Goal: Information Seeking & Learning: Learn about a topic

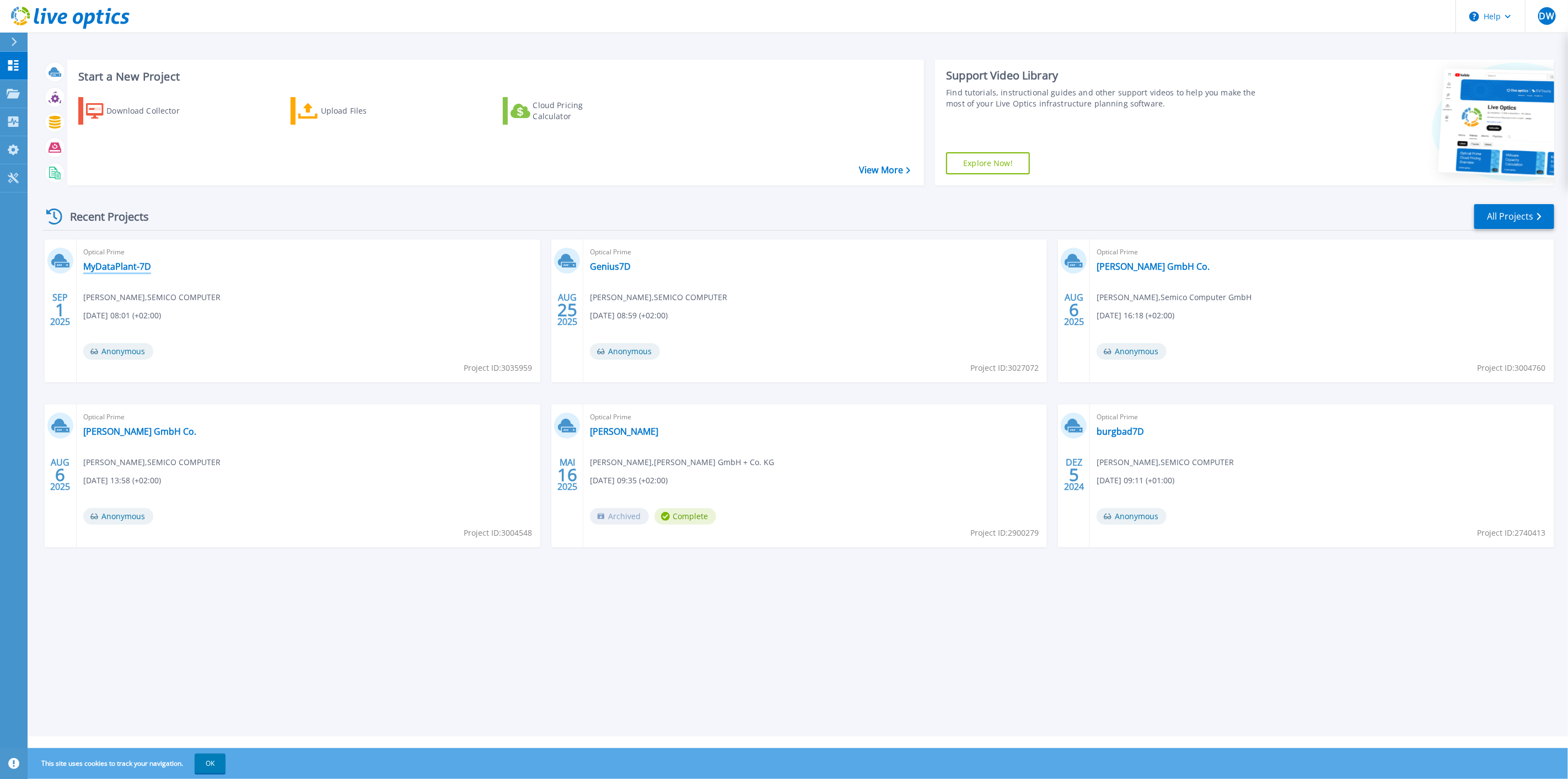
click at [142, 272] on link "MyDataPlant-7D" at bounding box center [117, 266] width 68 height 11
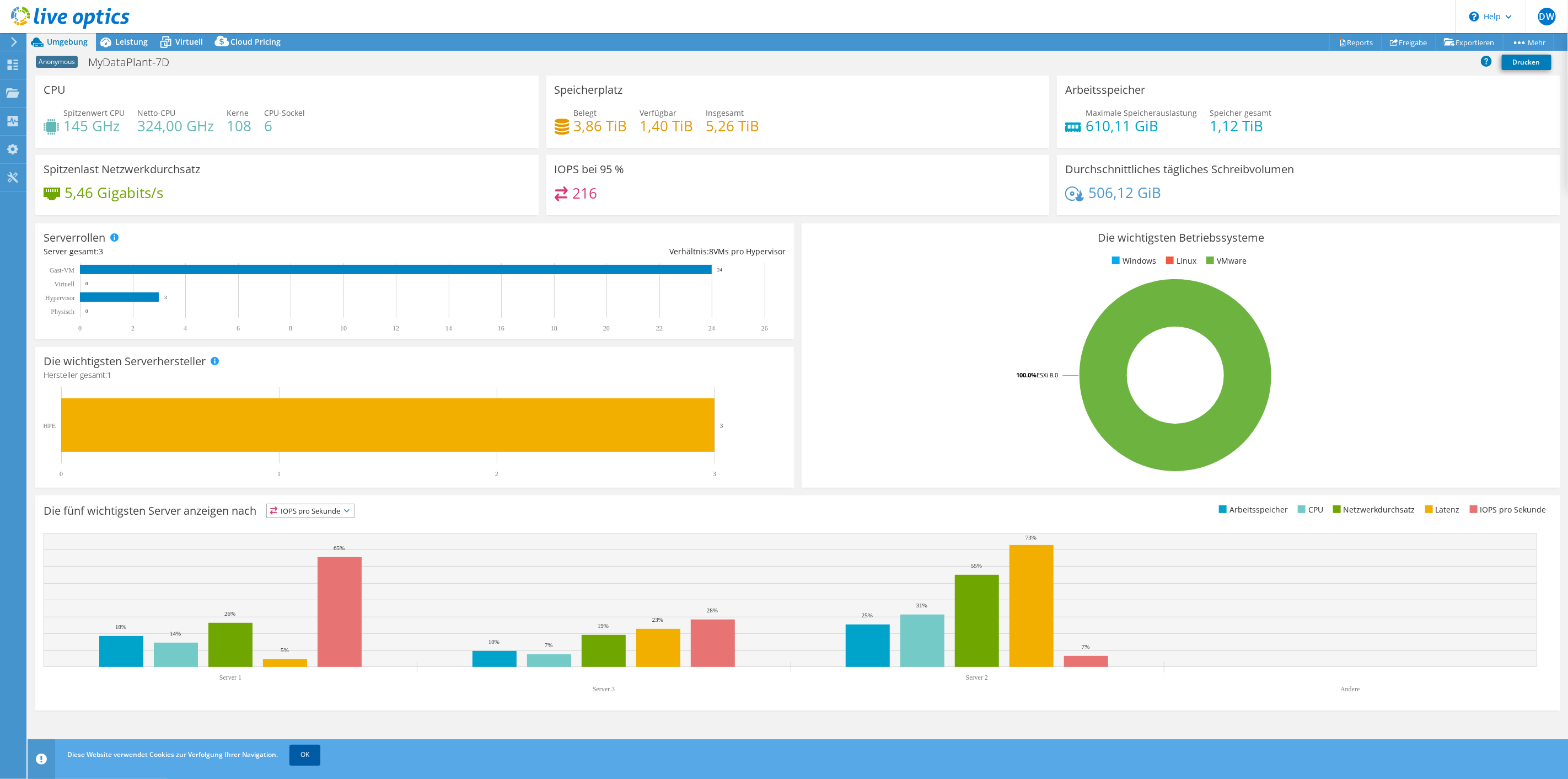
click at [317, 753] on link "OK" at bounding box center [305, 755] width 31 height 20
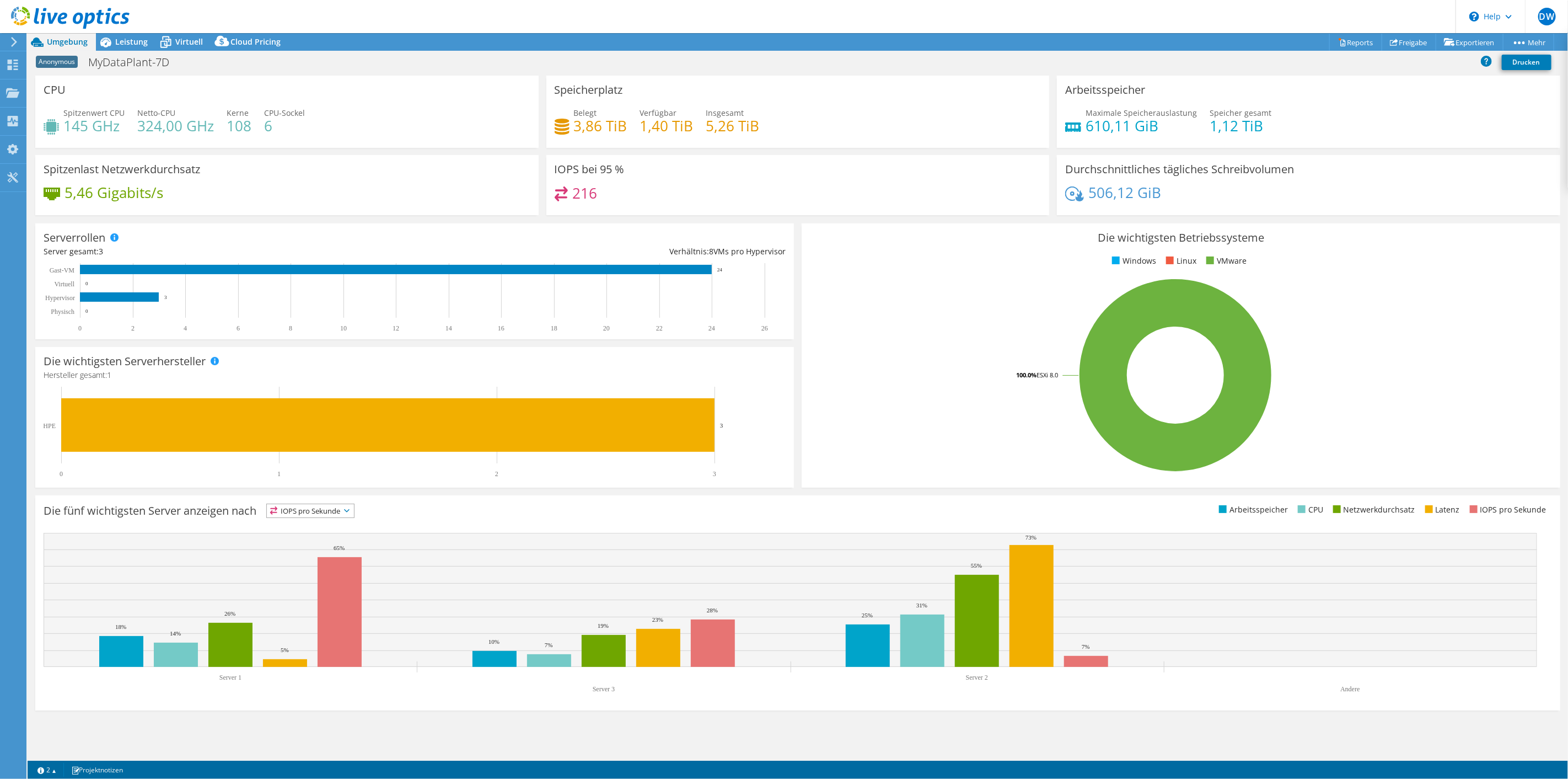
click at [315, 778] on link "OK" at bounding box center [305, 794] width 31 height 20
drag, startPoint x: 568, startPoint y: 138, endPoint x: 611, endPoint y: 138, distance: 43.0
click at [611, 132] on div "Belegt 3,86 TiB" at bounding box center [591, 119] width 73 height 25
drag, startPoint x: 710, startPoint y: 138, endPoint x: 757, endPoint y: 136, distance: 47.0
click at [757, 132] on h4 "5,26 TiB" at bounding box center [733, 126] width 54 height 12
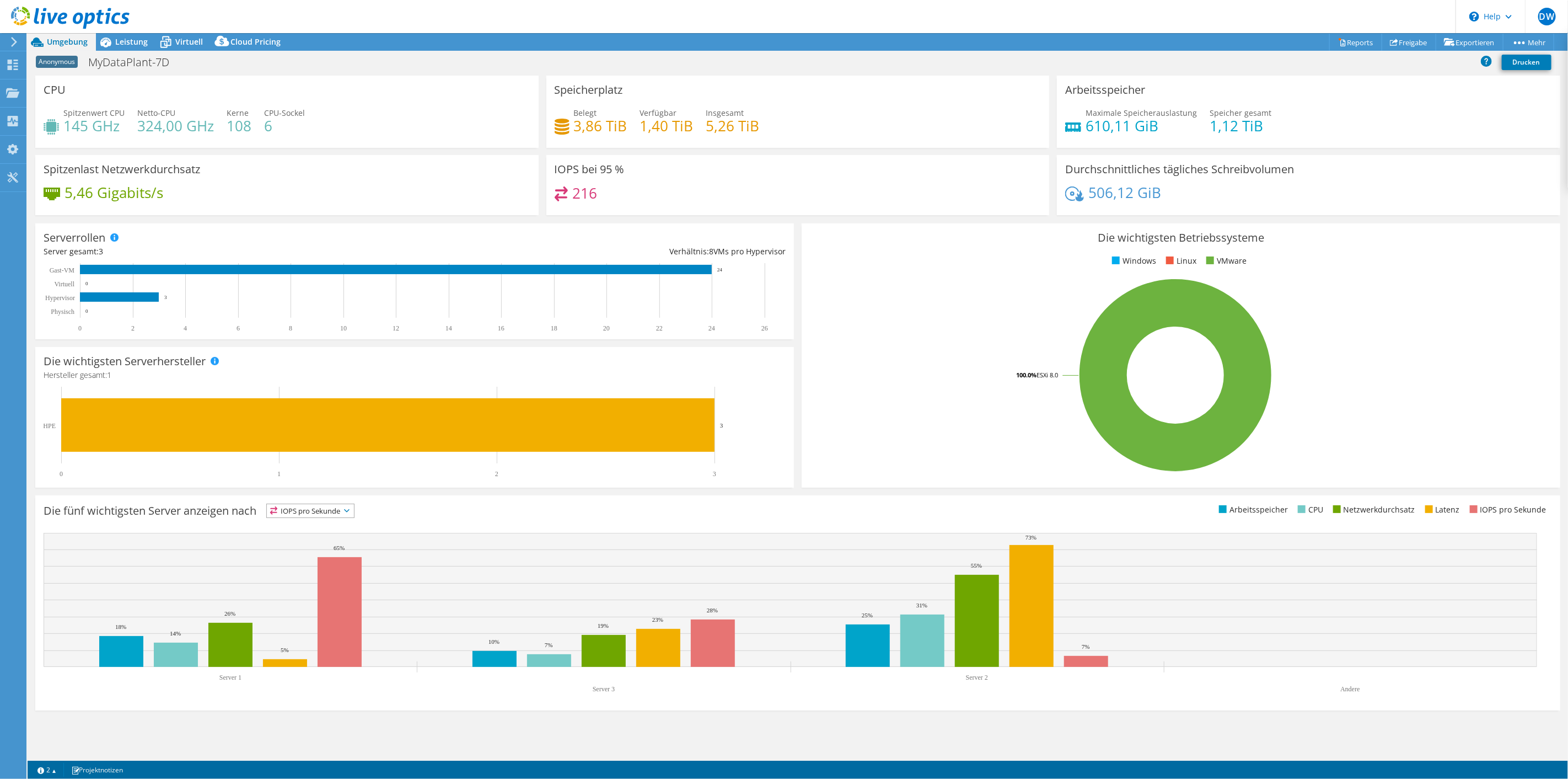
click at [802, 143] on div "Belegt 3,86 TiB Verfügbar 1,40 TiB Insgesamt 5,26 TiB" at bounding box center [798, 125] width 487 height 36
drag, startPoint x: 1091, startPoint y: 138, endPoint x: 1121, endPoint y: 139, distance: 30.0
click at [1121, 132] on h4 "610,11 GiB" at bounding box center [1141, 126] width 111 height 12
drag, startPoint x: 1206, startPoint y: 142, endPoint x: 1225, endPoint y: 142, distance: 19.0
click at [1225, 132] on h4 "1,12 TiB" at bounding box center [1240, 126] width 61 height 12
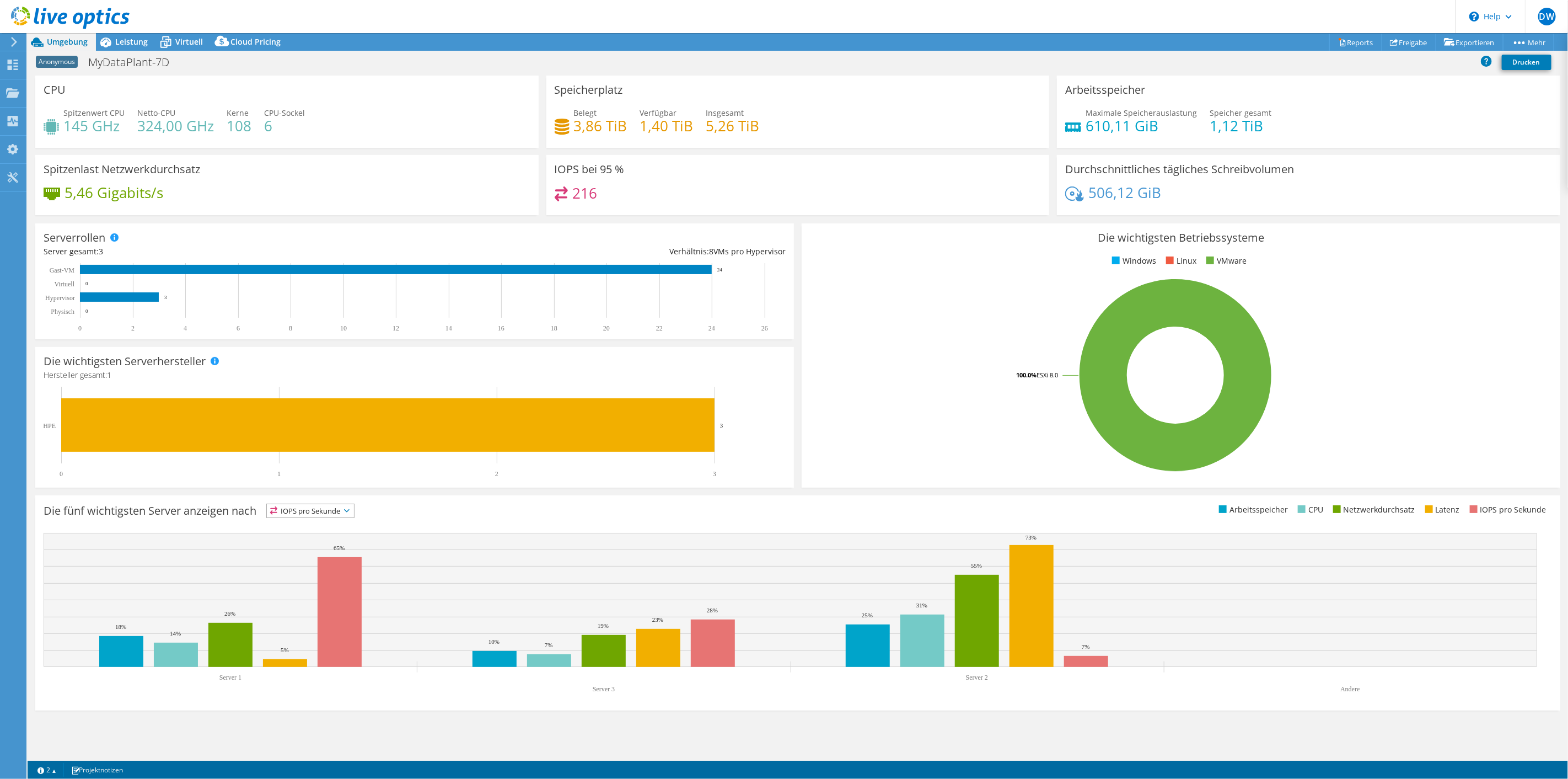
click at [1306, 143] on div "Maximale Speicherauslastung 610,11 [PERSON_NAME] gesamt 1,12 TiB" at bounding box center [1309, 125] width 487 height 36
drag, startPoint x: 573, startPoint y: 211, endPoint x: 598, endPoint y: 212, distance: 25.0
click at [598, 210] on div "216" at bounding box center [798, 198] width 487 height 24
click at [660, 203] on div "IOPS bei 95 % 216" at bounding box center [798, 185] width 503 height 60
click at [715, 295] on icon "0 2 4 6 8 10 12 14 16 18 20 22 24 26 Physisch Hypervisor Virtuell [PERSON_NAME]…" at bounding box center [410, 297] width 732 height 69
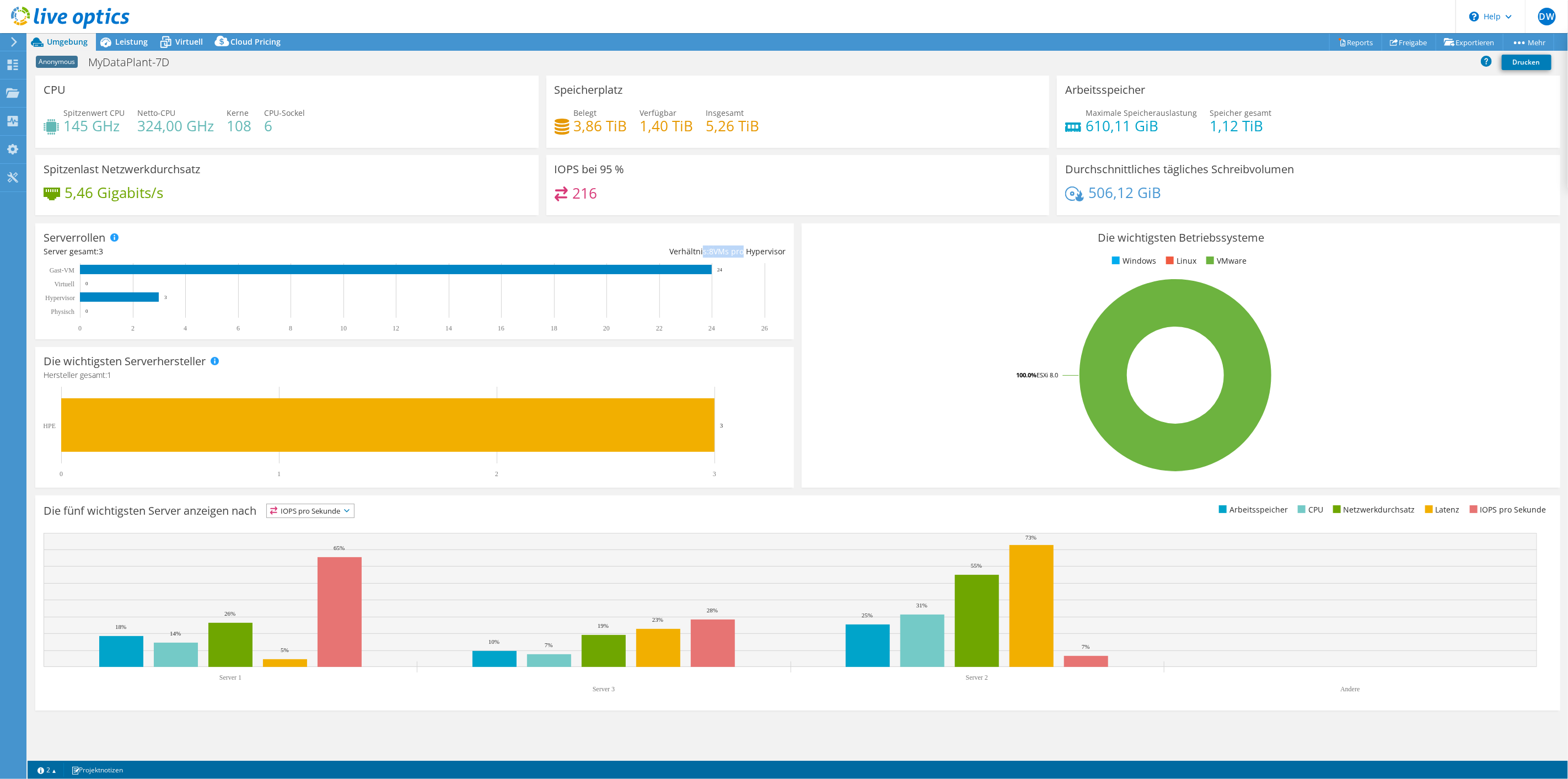
click at [741, 258] on div "Verhältnis: 8 VMs pro Hypervisor" at bounding box center [600, 252] width 371 height 12
click at [752, 251] on div "Serverrollen Physische Server repräsentieren Bare-Metal-Server, die Ziel des Co…" at bounding box center [415, 281] width 758 height 116
drag, startPoint x: 184, startPoint y: 48, endPoint x: 192, endPoint y: 74, distance: 27.2
click at [185, 47] on span "Virtuell" at bounding box center [189, 41] width 27 height 10
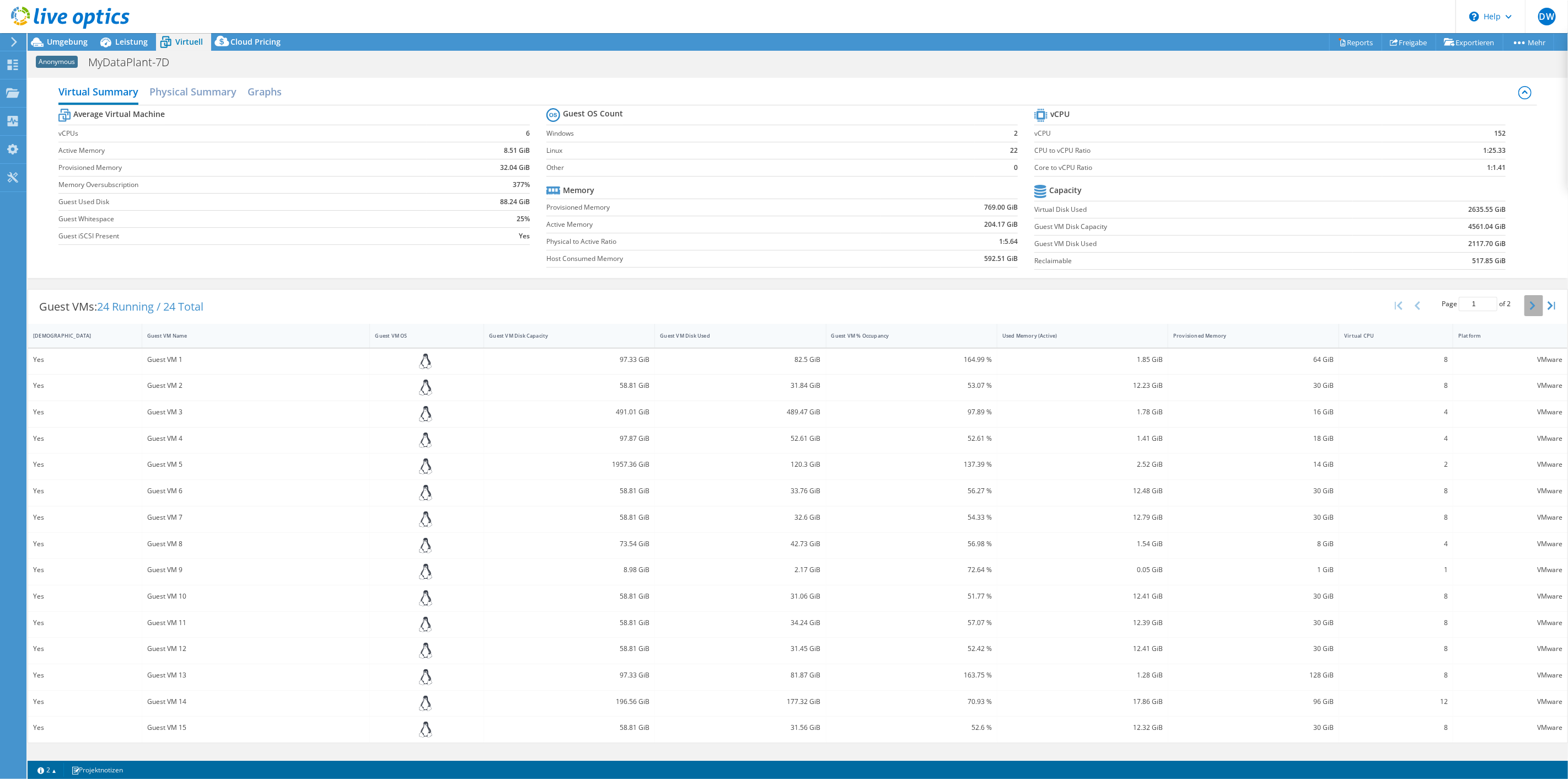
click at [1524, 316] on button "button" at bounding box center [1533, 306] width 19 height 21
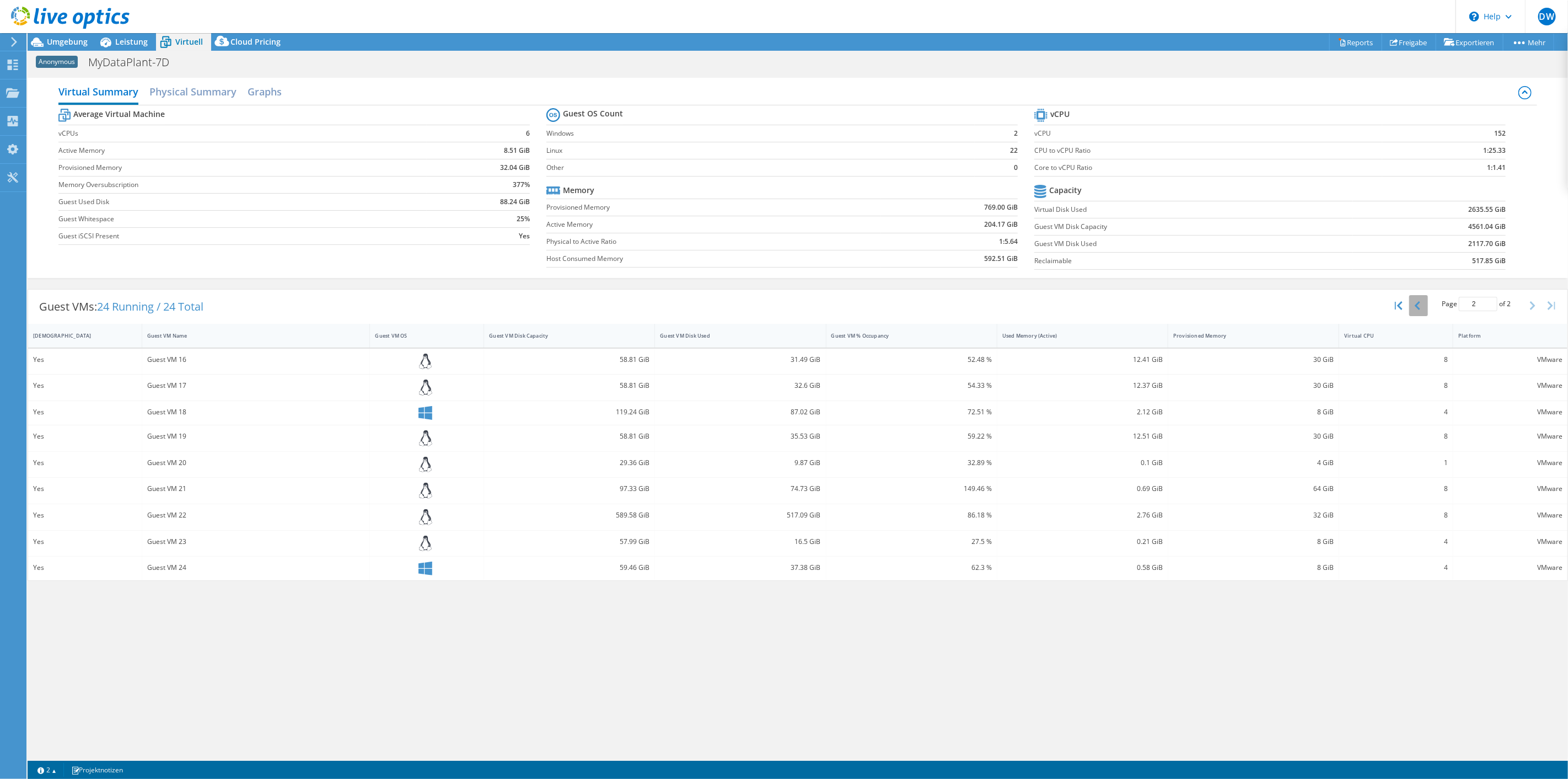
click at [1415, 310] on icon "button" at bounding box center [1417, 306] width 5 height 9
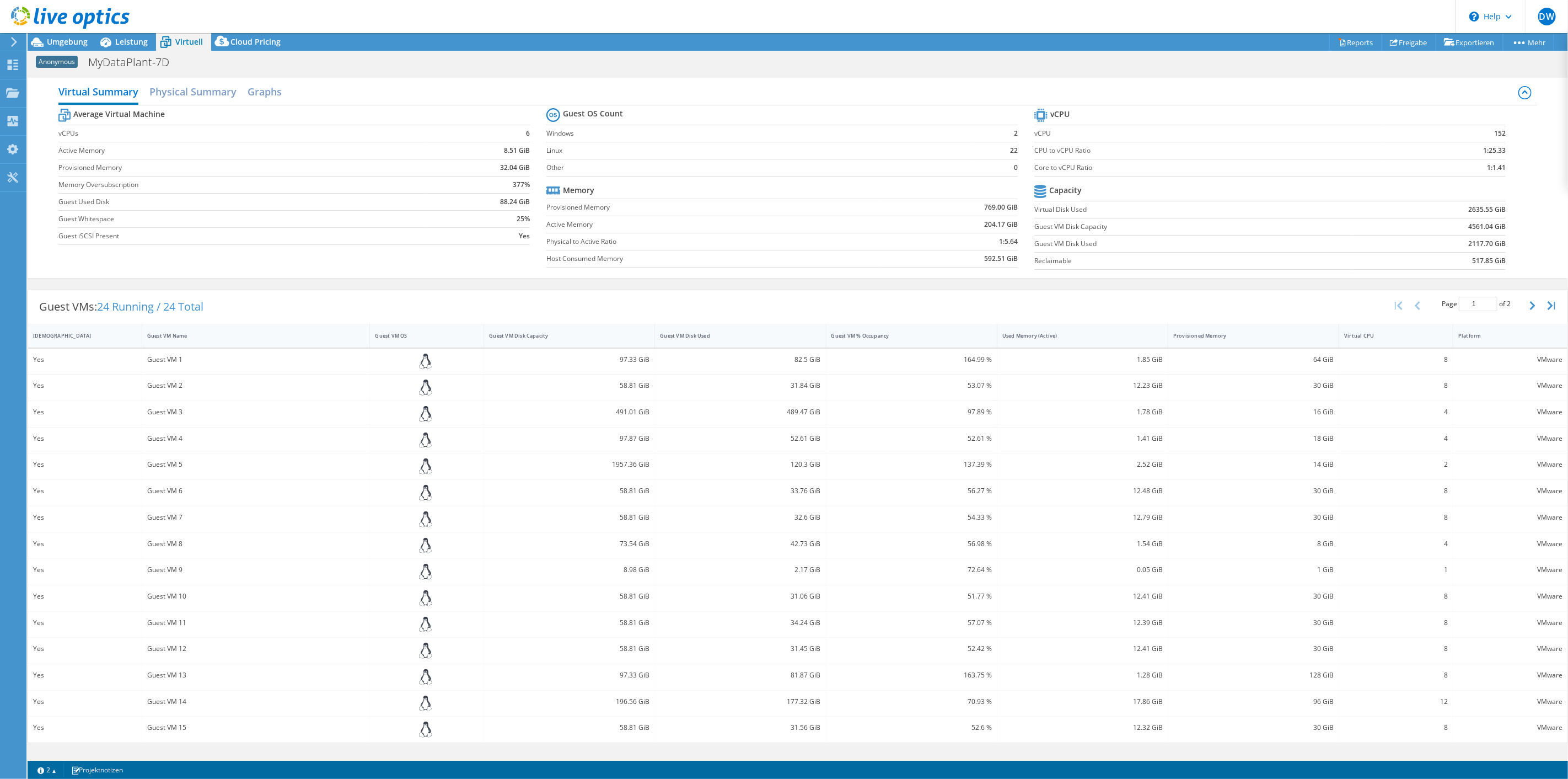
scroll to position [77, 0]
drag, startPoint x: 1515, startPoint y: 269, endPoint x: 1472, endPoint y: 280, distance: 44.4
click at [1524, 295] on button "button" at bounding box center [1533, 306] width 19 height 21
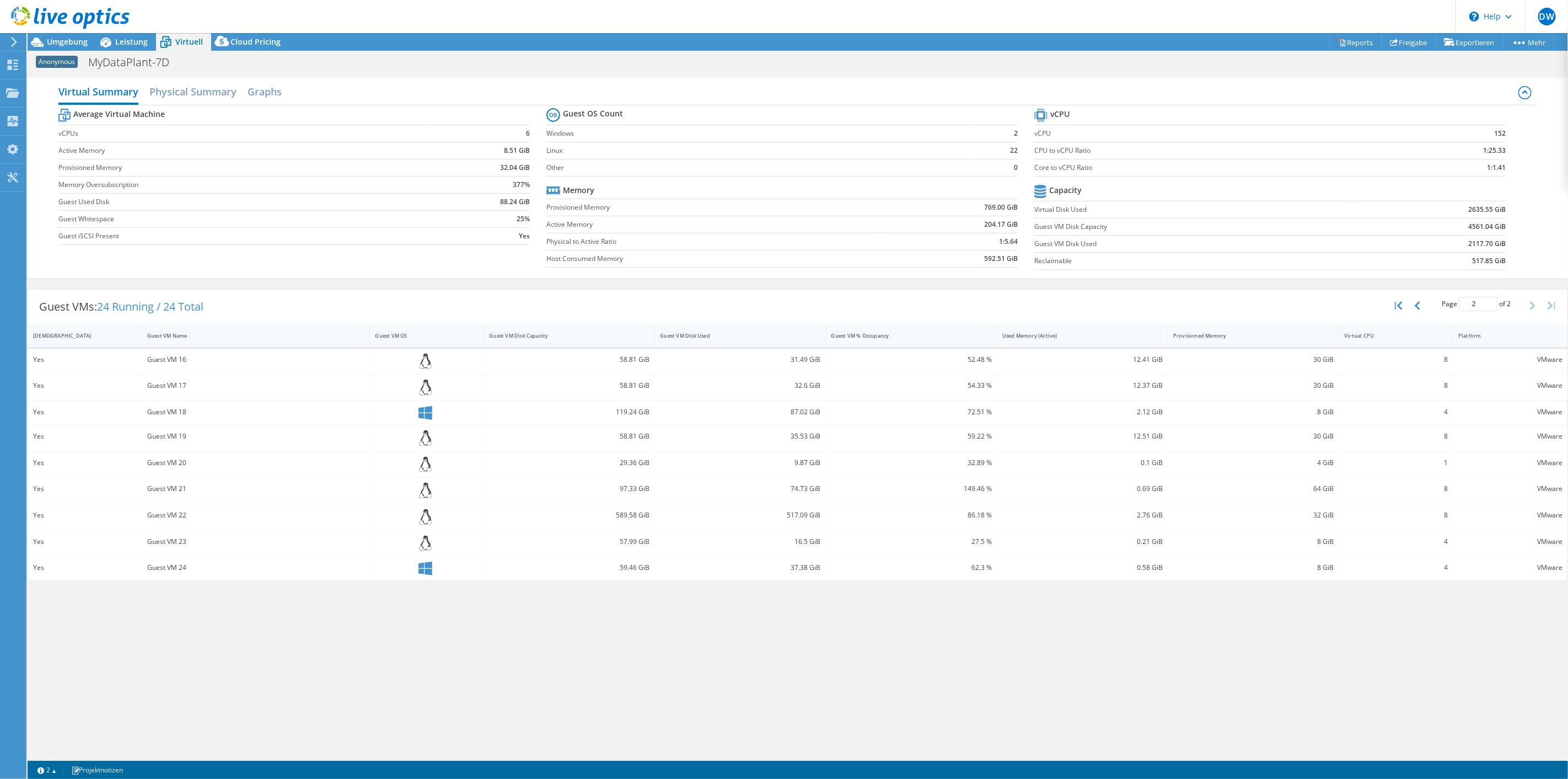
scroll to position [0, 0]
click at [1415, 310] on icon "button" at bounding box center [1417, 306] width 5 height 9
type input "1"
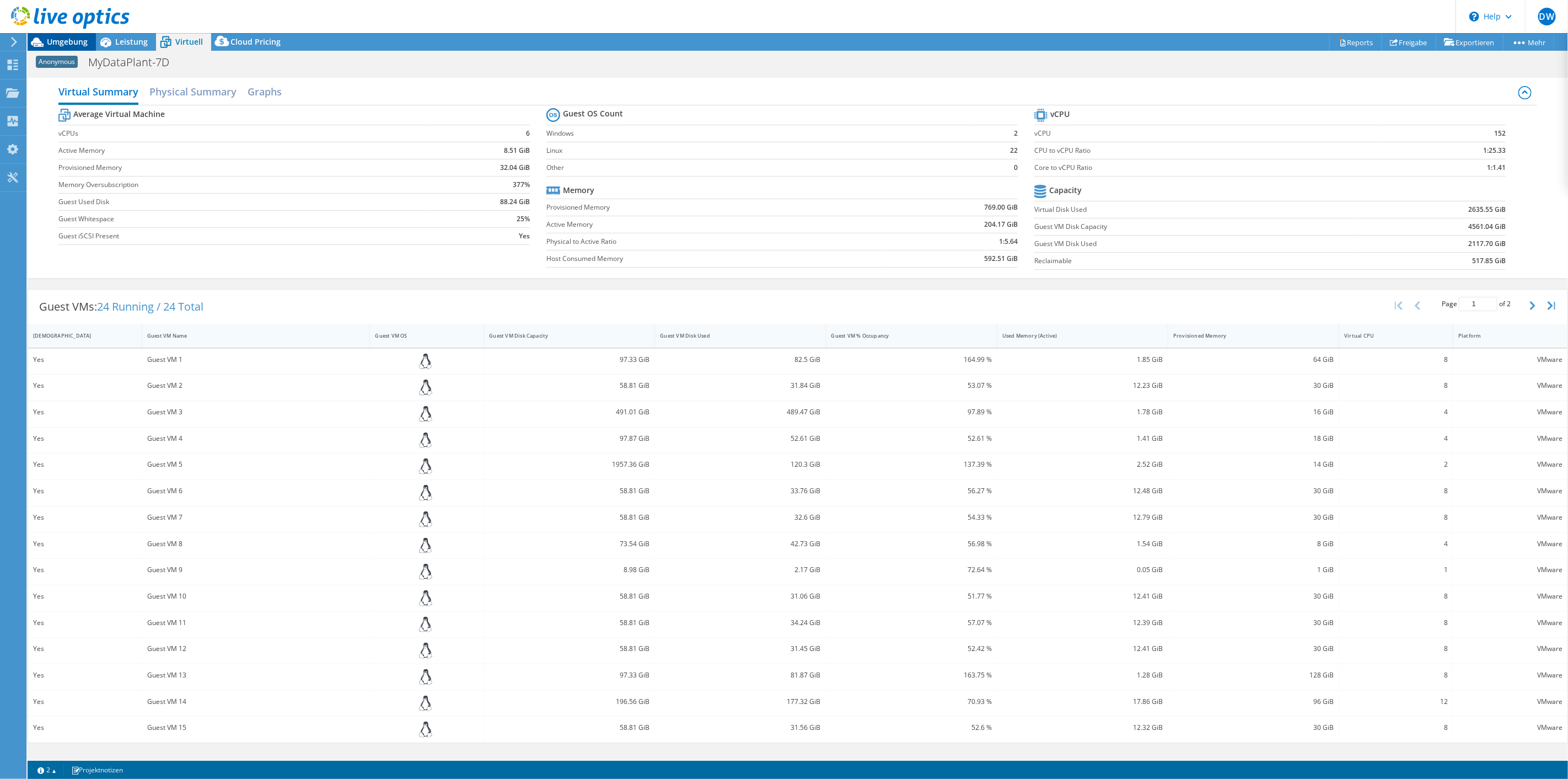
click at [49, 41] on span "Umgebung" at bounding box center [67, 41] width 41 height 10
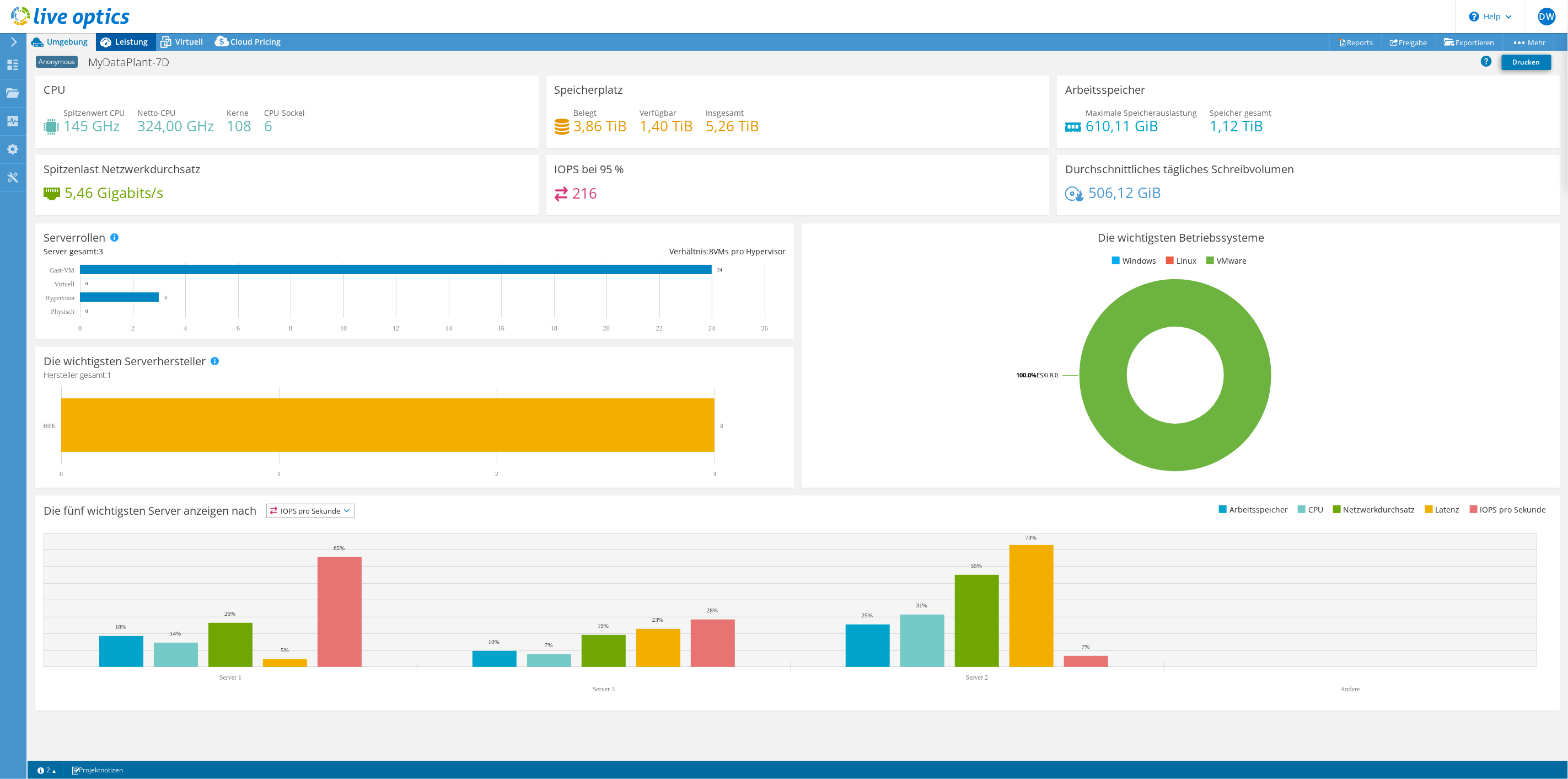
click at [124, 38] on span "Leistung" at bounding box center [131, 41] width 32 height 10
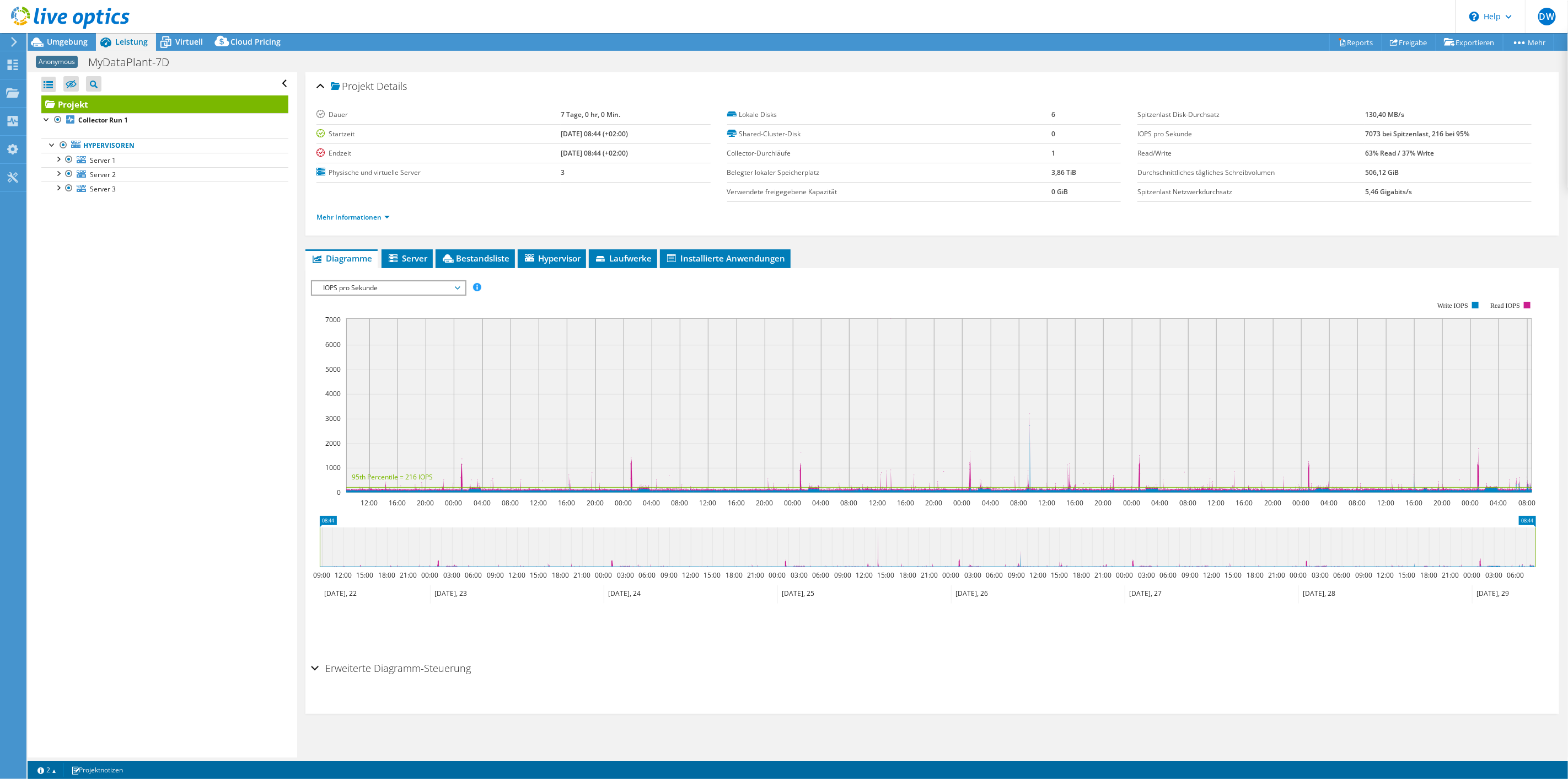
click at [126, 208] on ul "Hypervisoren Server 1 Disk 1 Disk 2" at bounding box center [165, 167] width 247 height 80
click at [116, 194] on span "Server 3" at bounding box center [103, 189] width 26 height 9
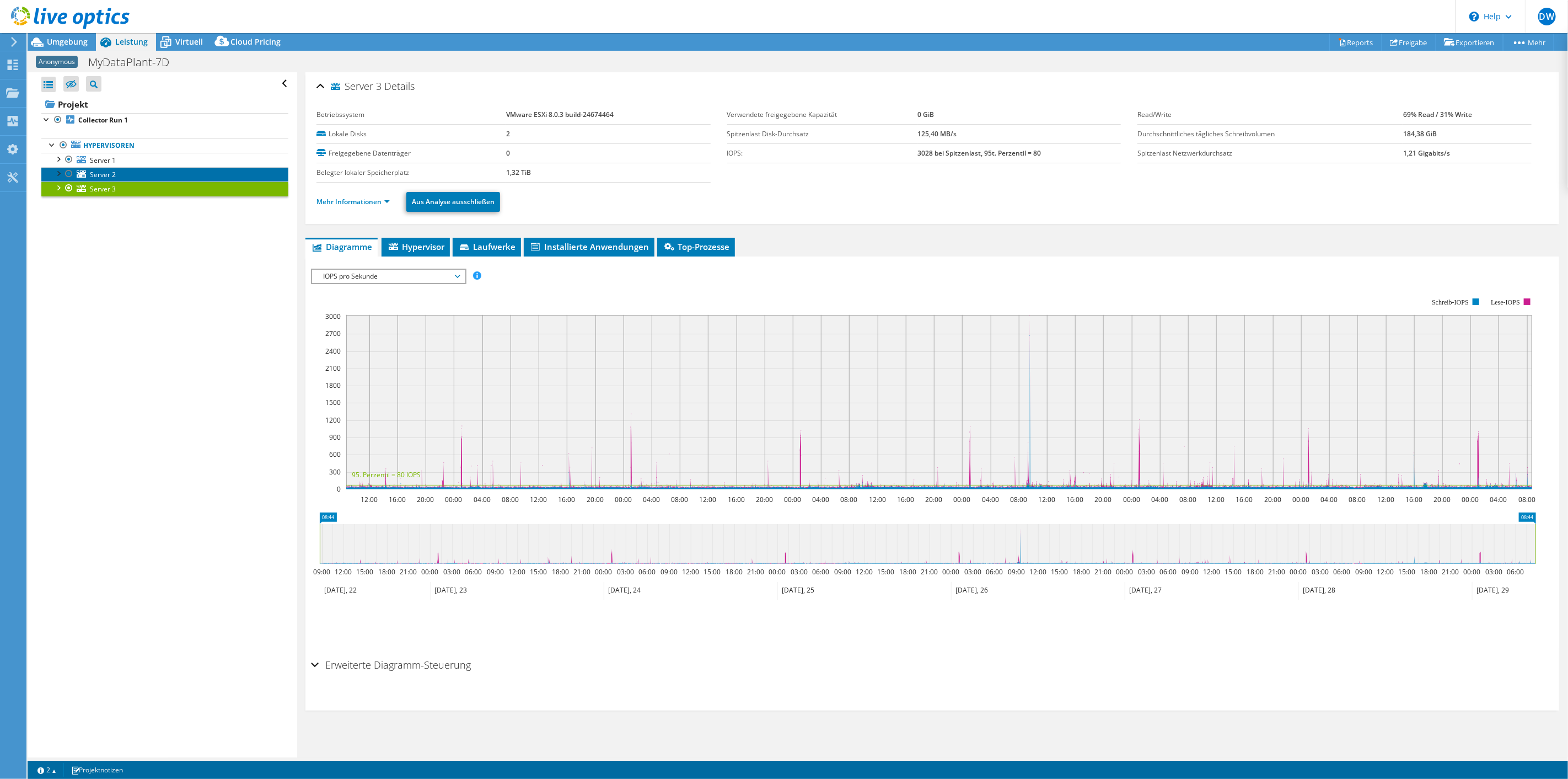
click at [114, 179] on span "Server 2" at bounding box center [103, 174] width 26 height 9
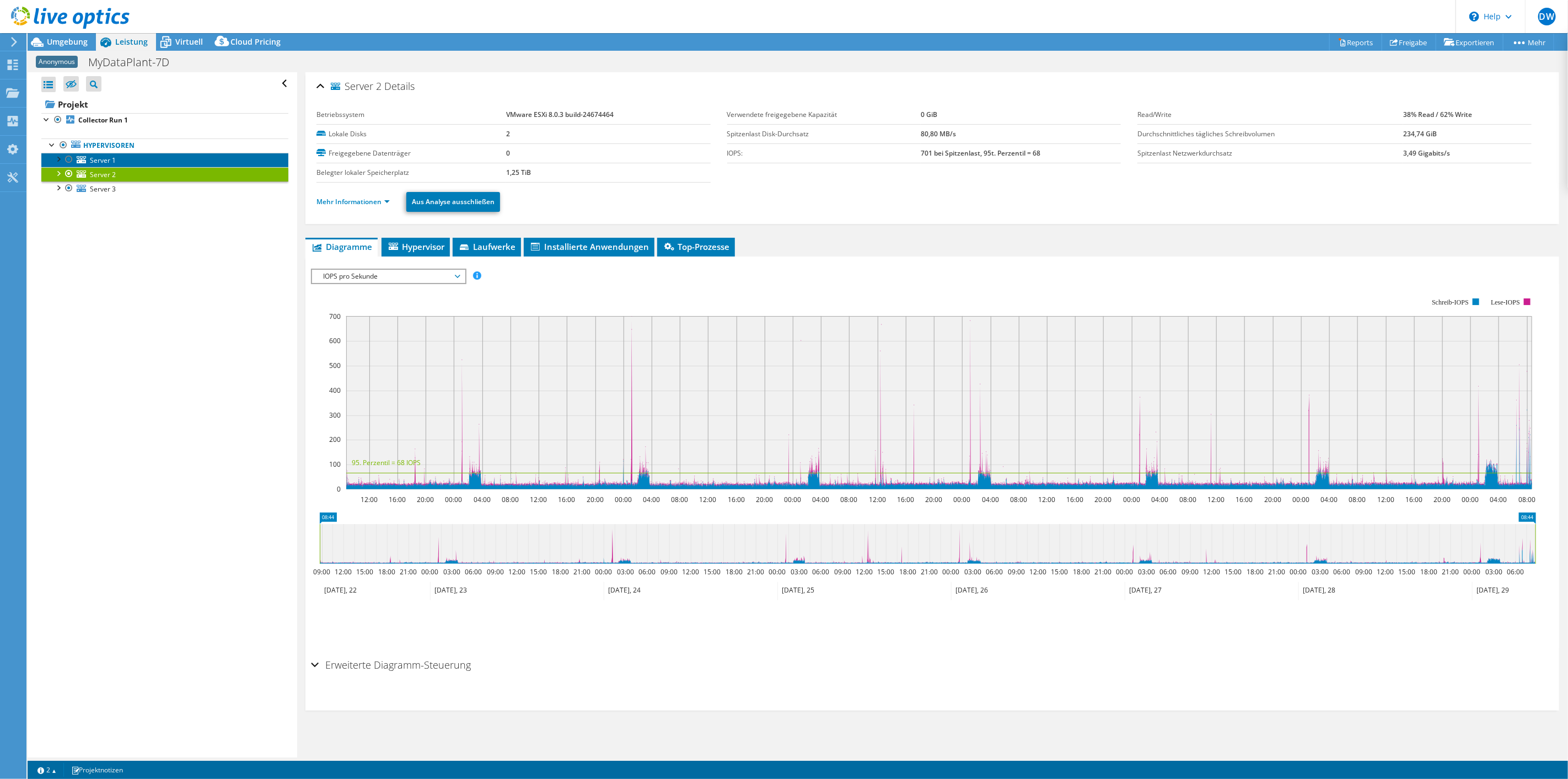
click at [105, 165] on span "Server 1" at bounding box center [103, 160] width 26 height 9
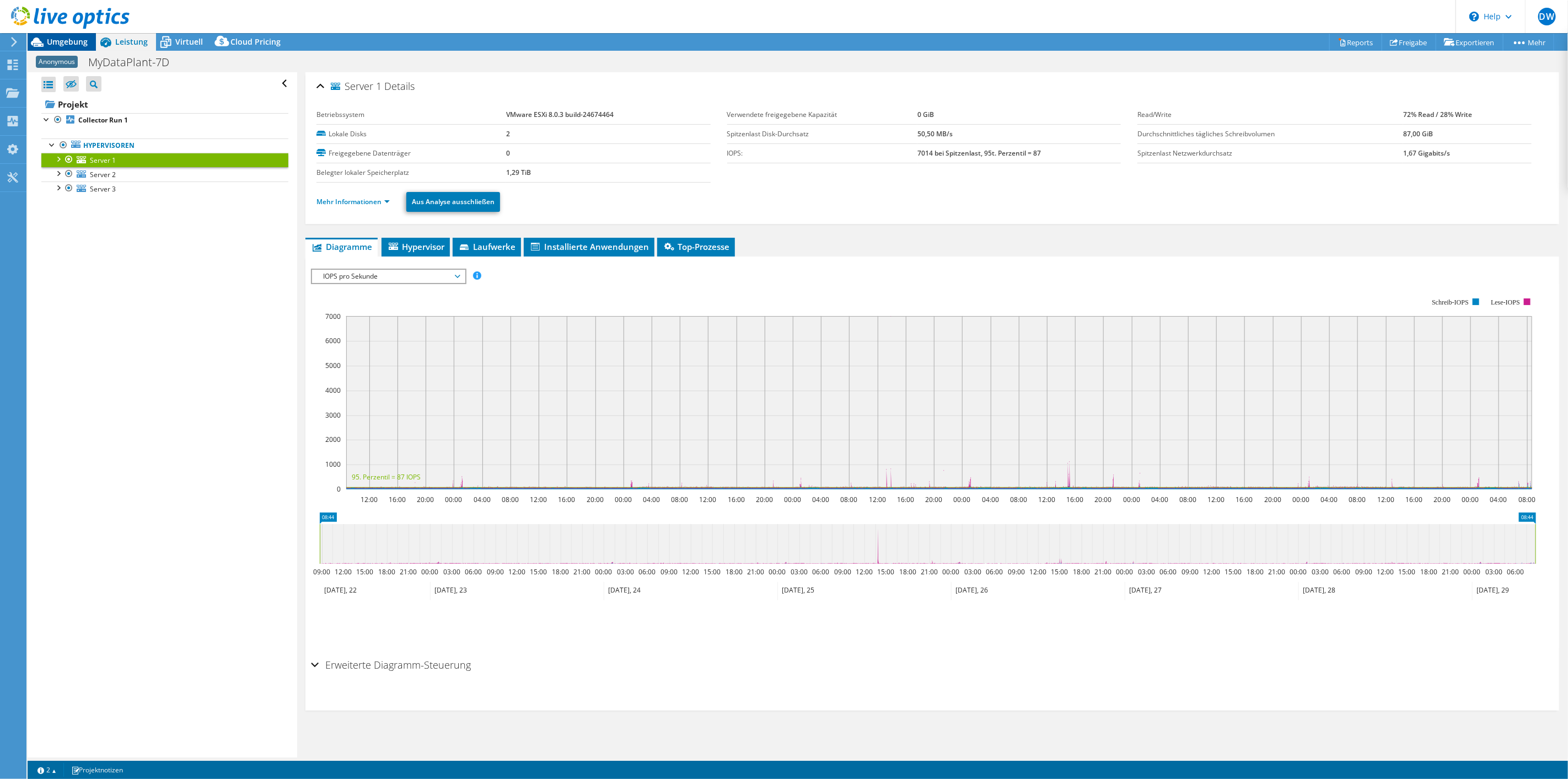
click at [68, 44] on span "Umgebung" at bounding box center [67, 41] width 41 height 10
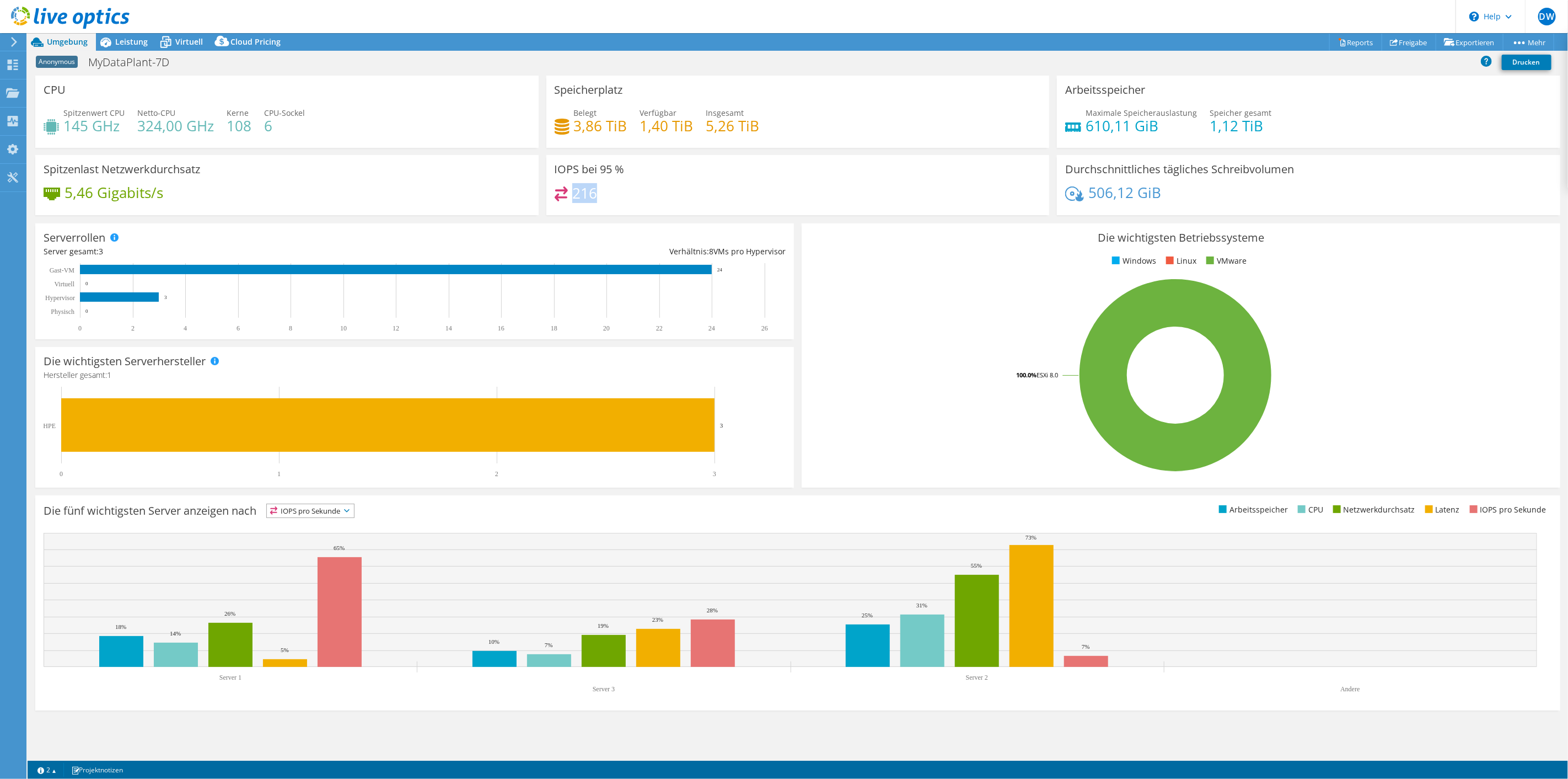
drag, startPoint x: 605, startPoint y: 212, endPoint x: 573, endPoint y: 204, distance: 33.0
click at [575, 209] on div "216" at bounding box center [798, 198] width 487 height 24
click at [606, 210] on div "216" at bounding box center [798, 198] width 487 height 24
drag, startPoint x: 180, startPoint y: 43, endPoint x: 547, endPoint y: 325, distance: 462.8
click at [180, 43] on span "Virtuell" at bounding box center [189, 41] width 27 height 10
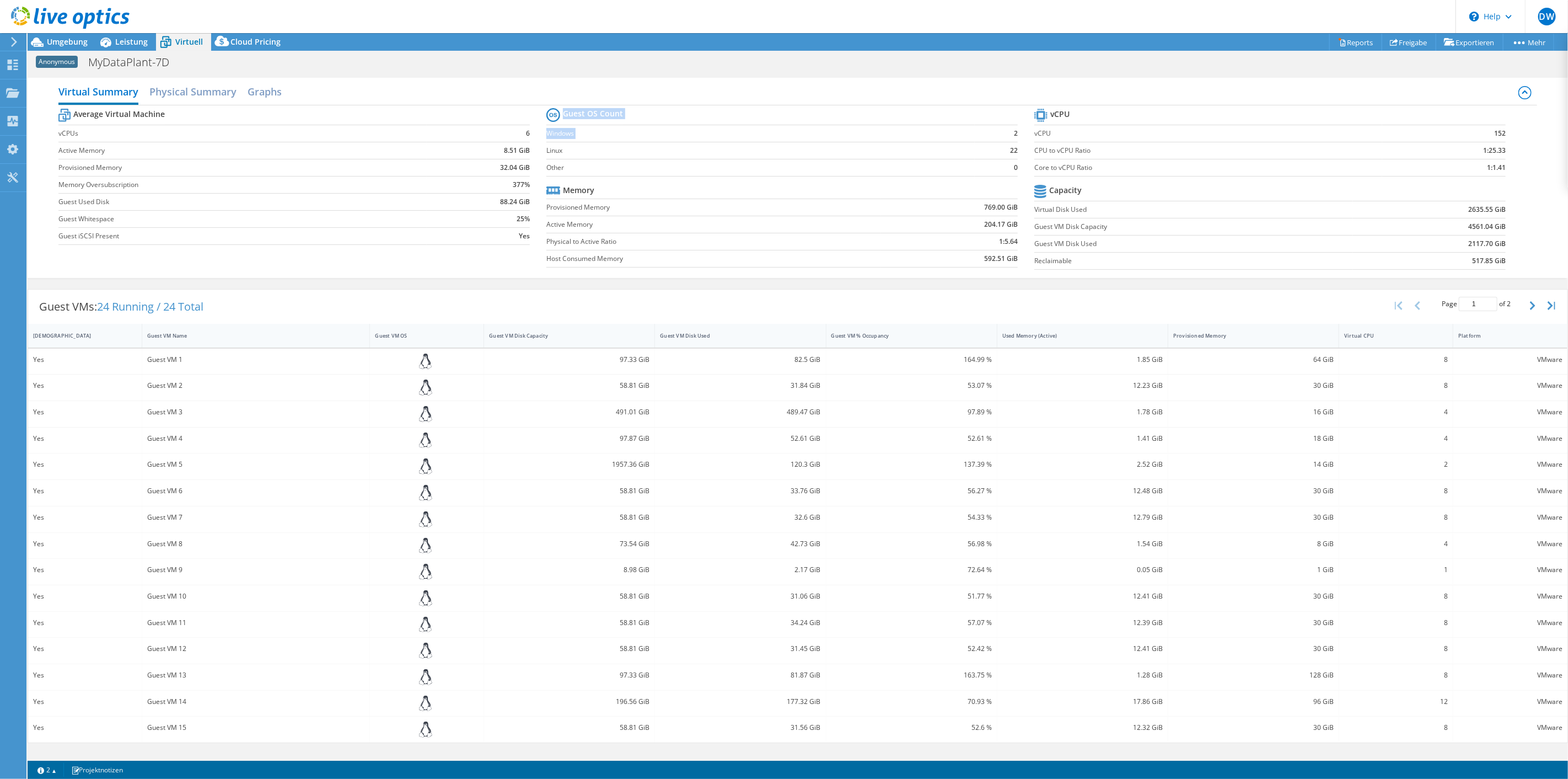
click at [1019, 149] on section "Guest OS Count Windows 2 Linux 22 Other 0 Memory Provisioned Memory 769.00 GiB …" at bounding box center [791, 189] width 488 height 167
click at [1010, 156] on b "22" at bounding box center [1013, 150] width 8 height 11
click at [1014, 167] on section "Guest OS Count Windows 2 Linux 22 Other 0 Memory Provisioned Memory 769.00 GiB …" at bounding box center [791, 189] width 488 height 167
click at [1010, 156] on b "22" at bounding box center [1013, 150] width 8 height 11
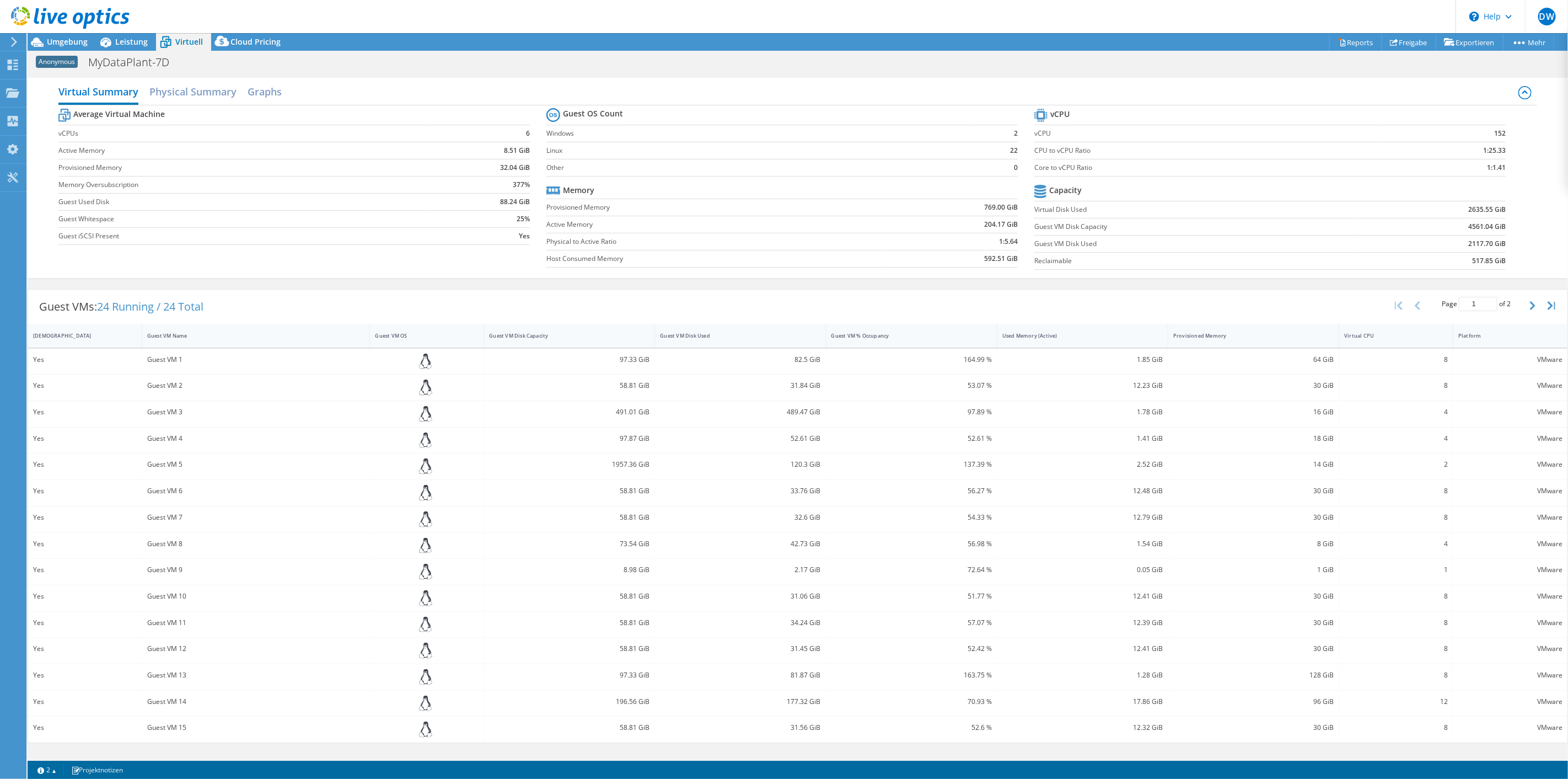
click at [1013, 152] on section "Guest OS Count Windows 2 Linux 22 Other 0 Memory Provisioned Memory 769.00 GiB …" at bounding box center [791, 189] width 488 height 167
click at [57, 43] on span "Umgebung" at bounding box center [67, 41] width 41 height 10
